Goal: Transaction & Acquisition: Purchase product/service

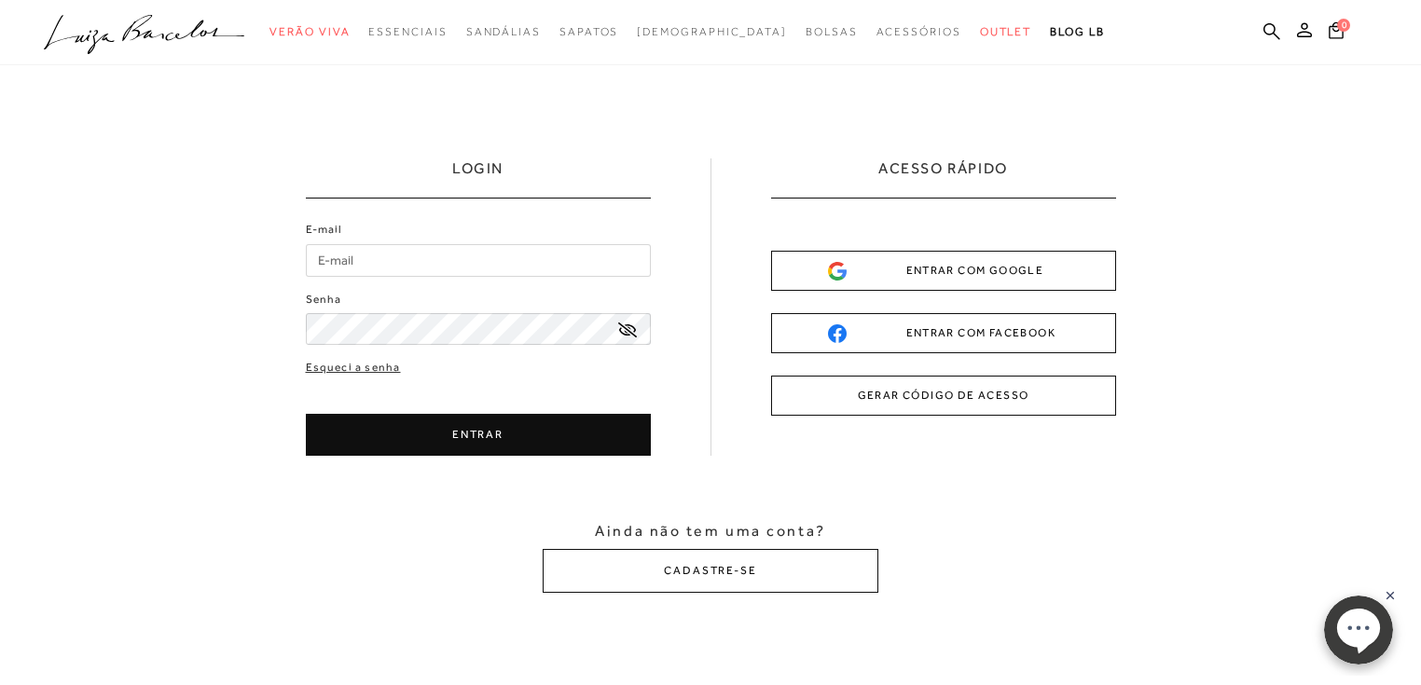
click at [1270, 32] on icon at bounding box center [1271, 31] width 17 height 18
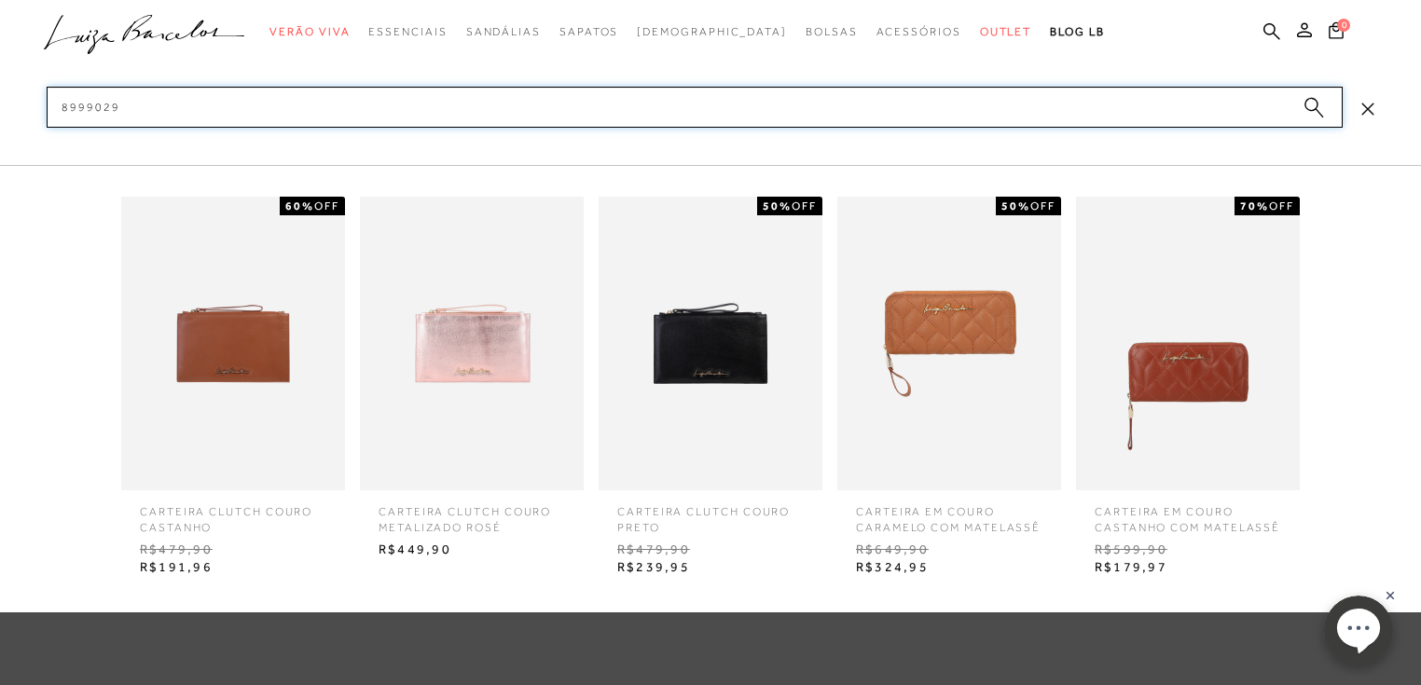
type input "89990296"
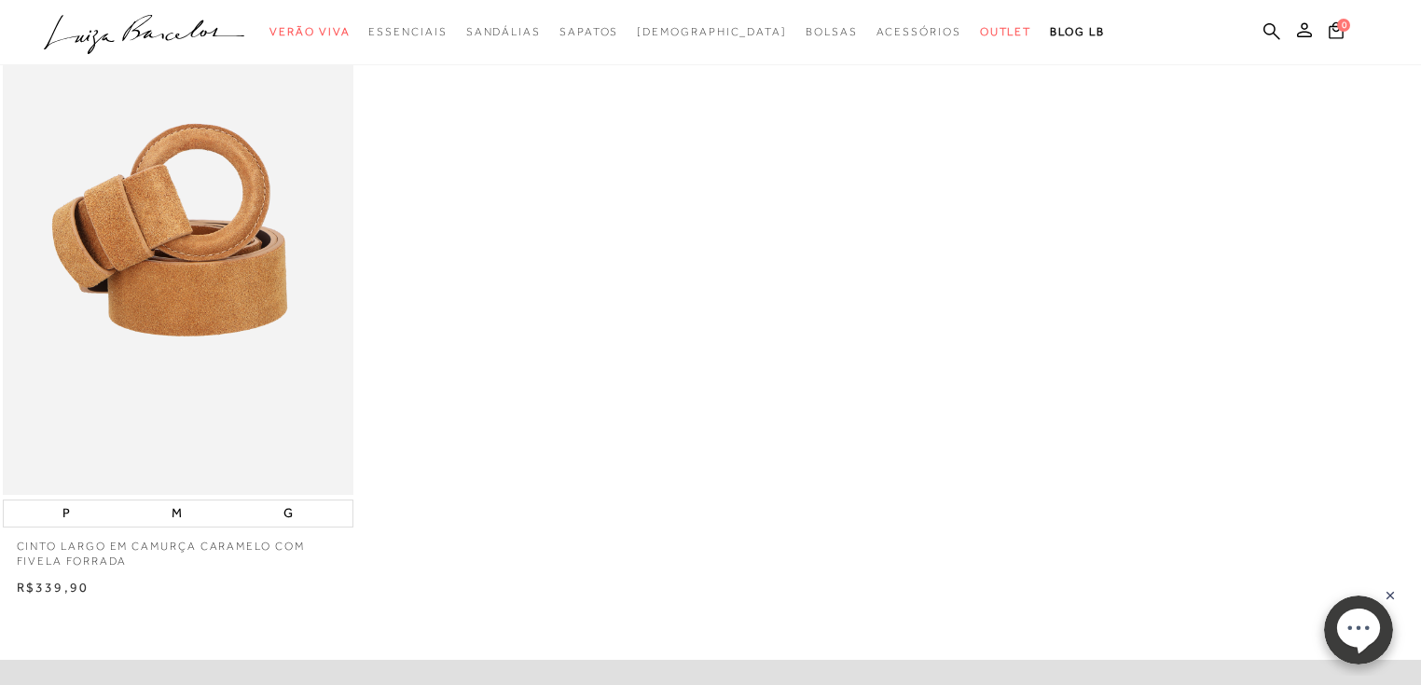
scroll to position [397, 0]
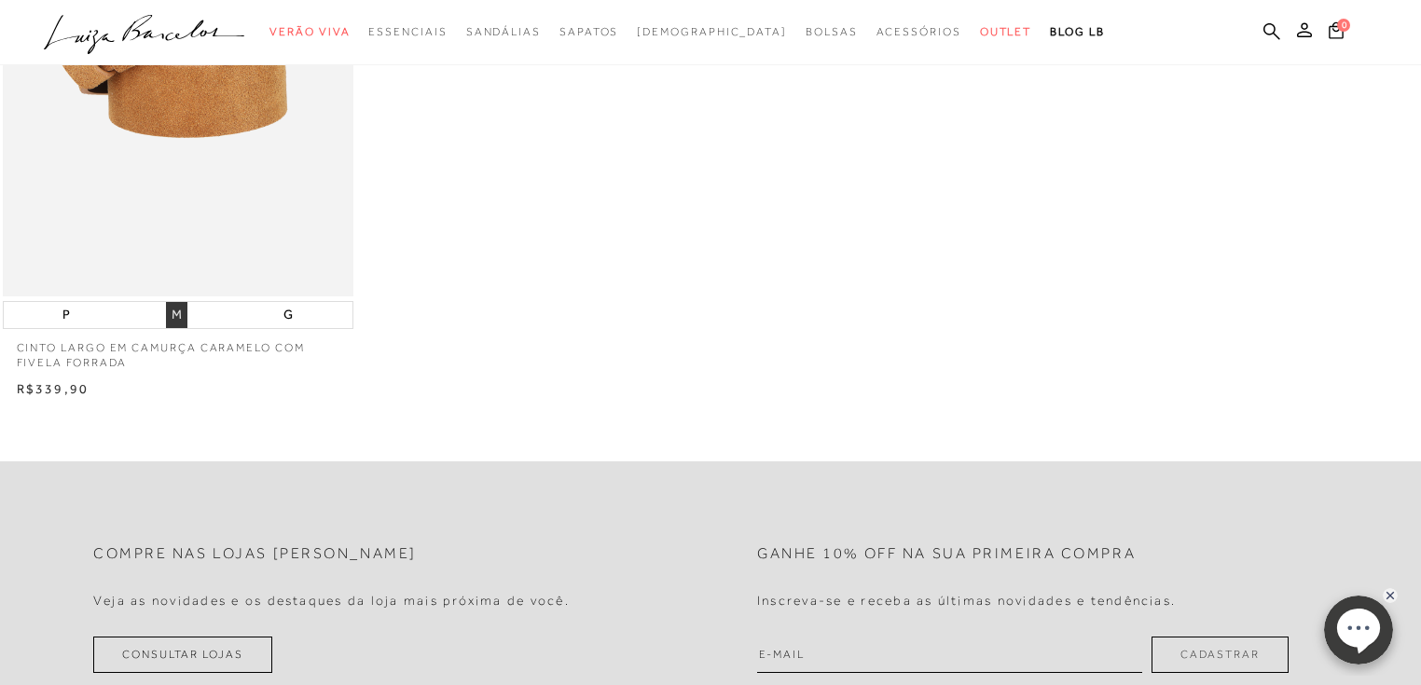
click at [175, 313] on button "M" at bounding box center [176, 315] width 21 height 26
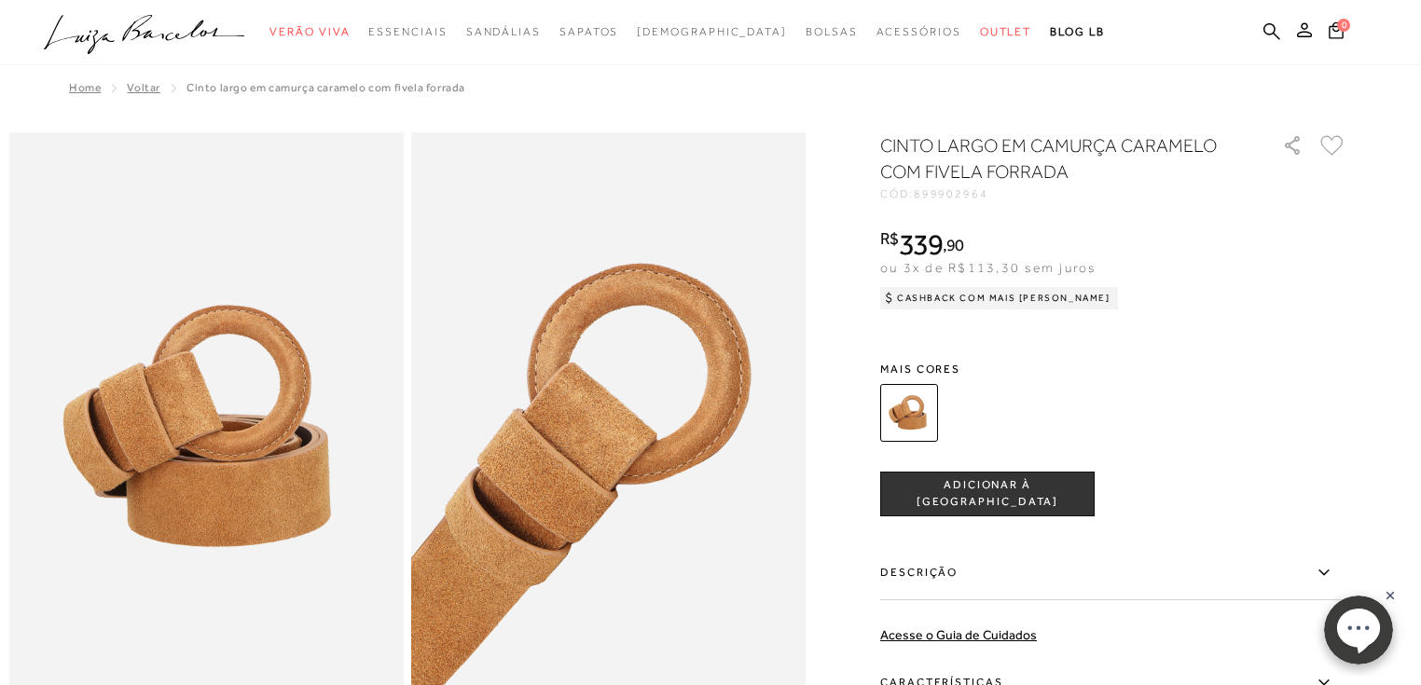
scroll to position [199, 0]
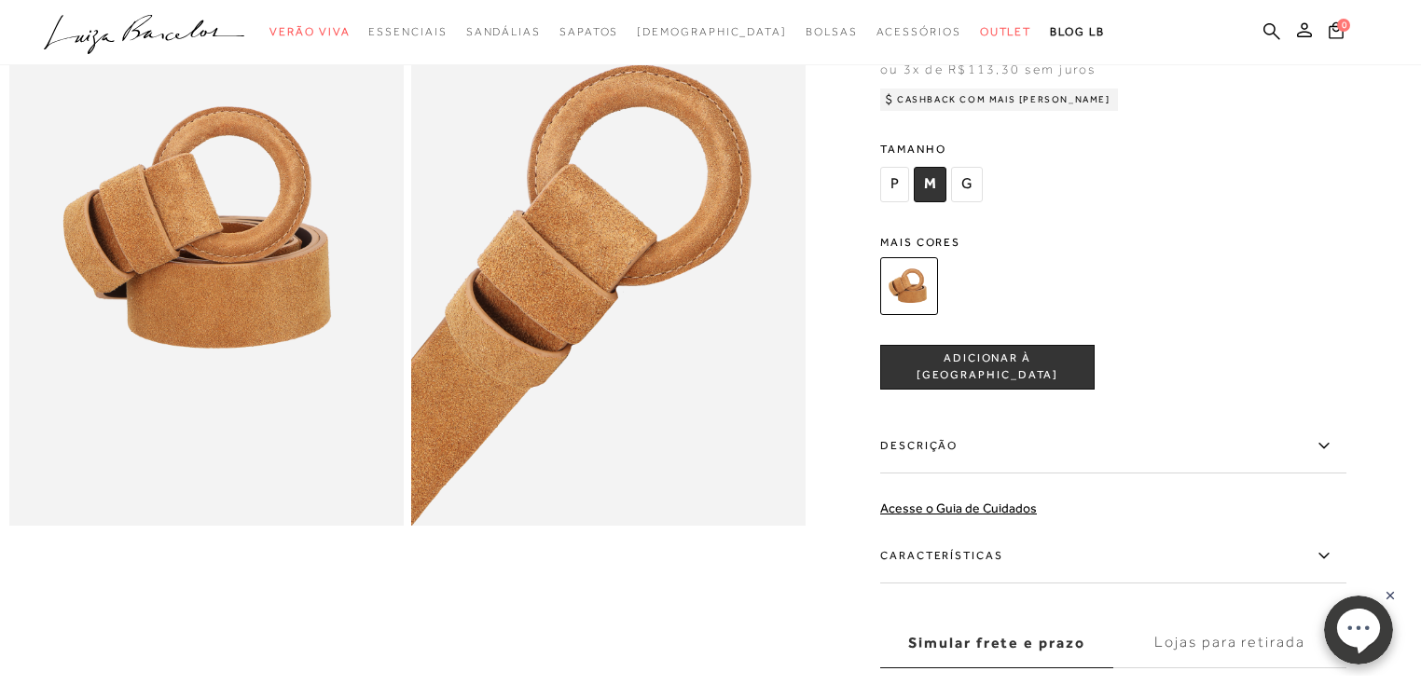
click at [1328, 439] on icon at bounding box center [1323, 445] width 22 height 23
click at [0, 0] on input "Descrição" at bounding box center [0, 0] width 0 height 0
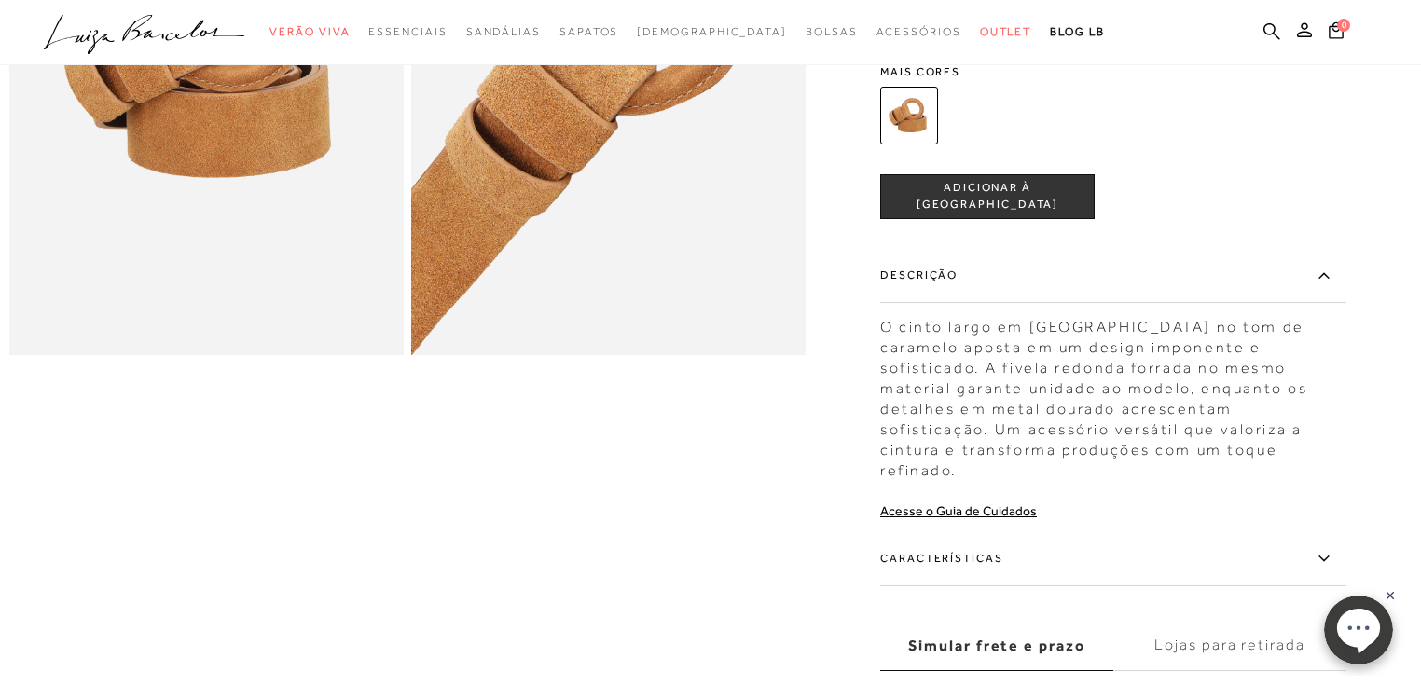
scroll to position [398, 0]
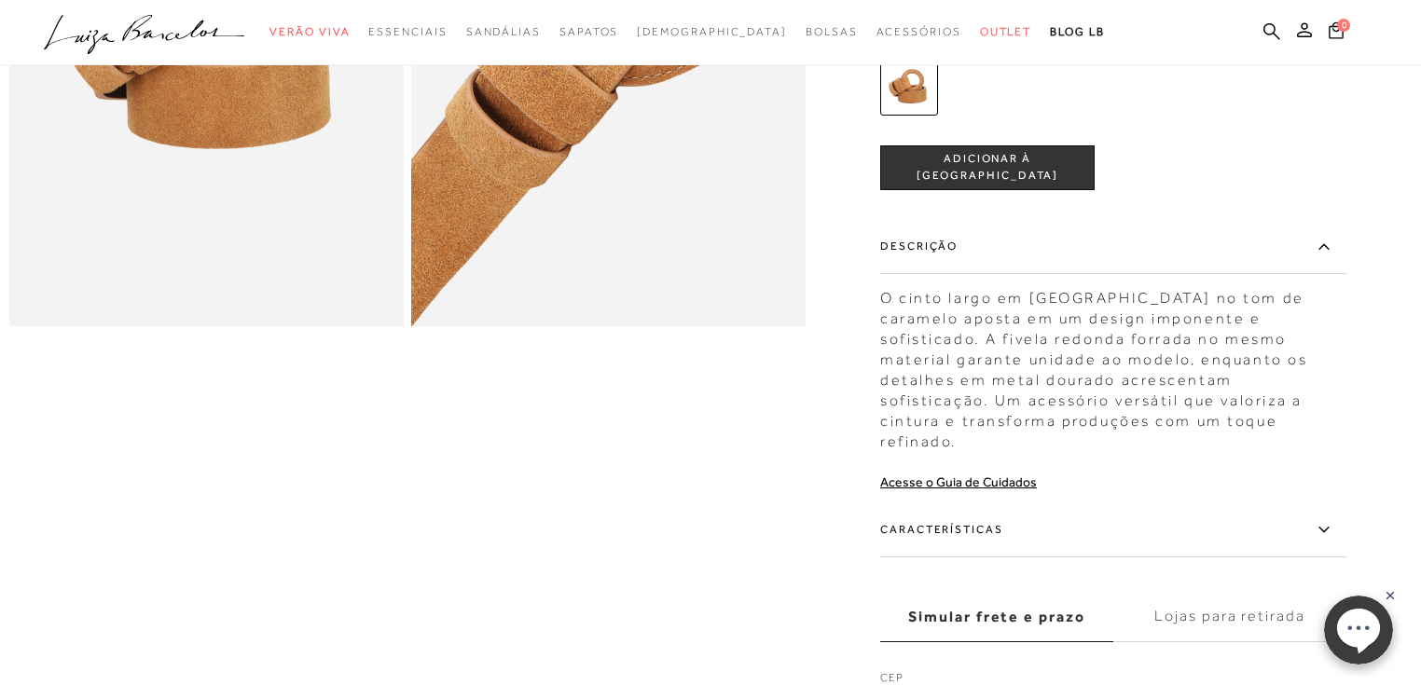
click at [1331, 518] on icon at bounding box center [1323, 529] width 22 height 23
click at [0, 0] on input "Características" at bounding box center [0, 0] width 0 height 0
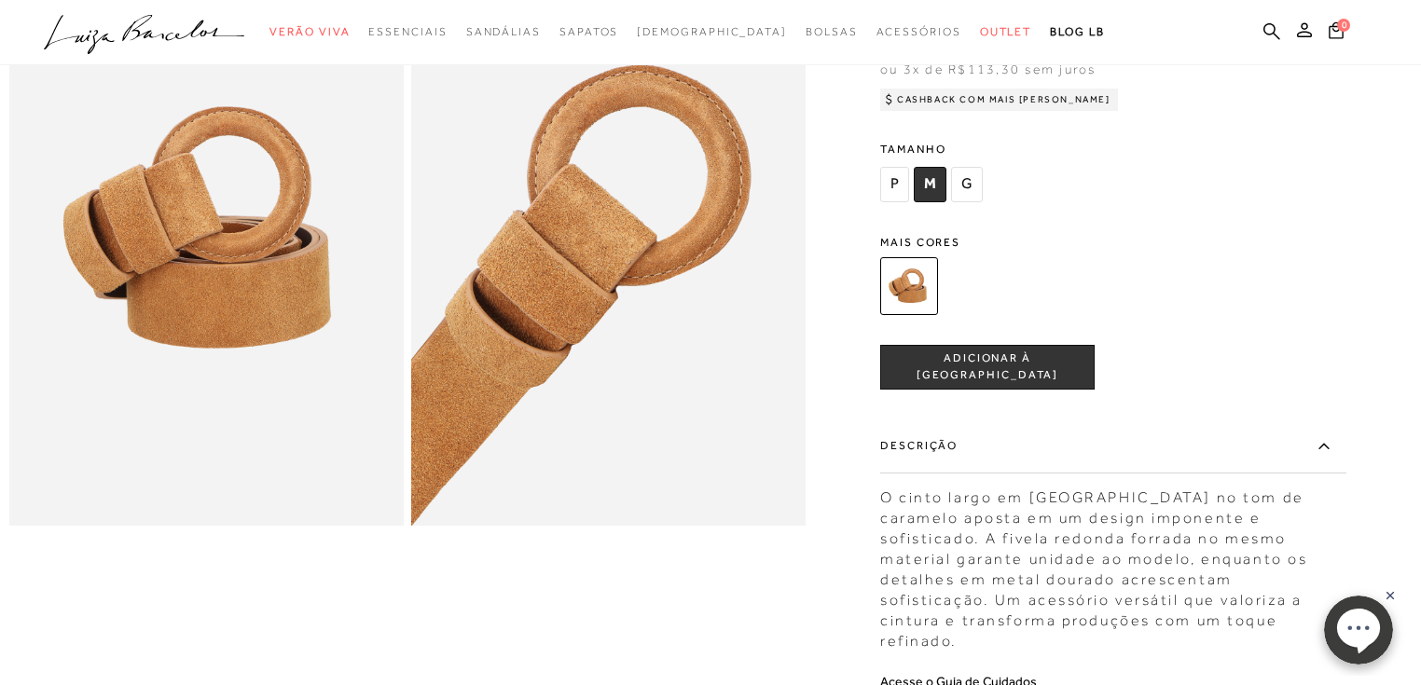
scroll to position [0, 0]
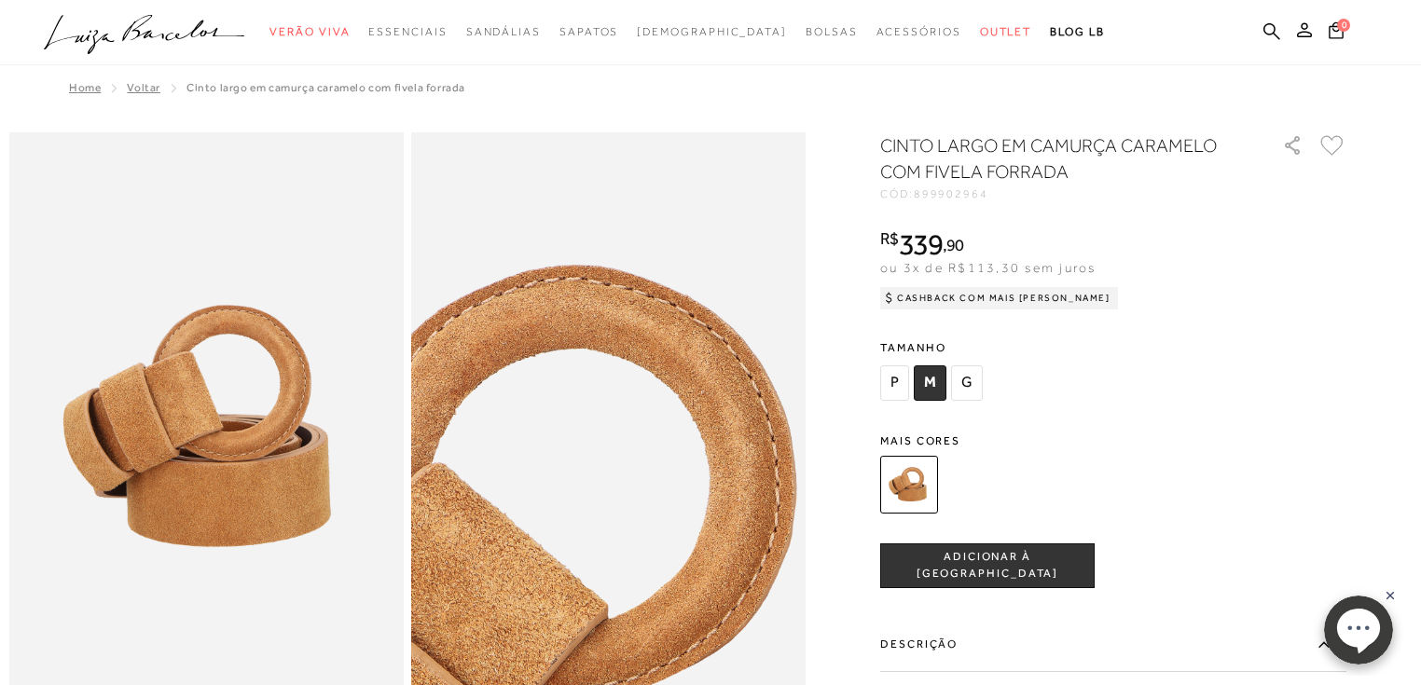
click at [710, 242] on img at bounding box center [511, 594] width 789 height 1183
